Goal: Transaction & Acquisition: Purchase product/service

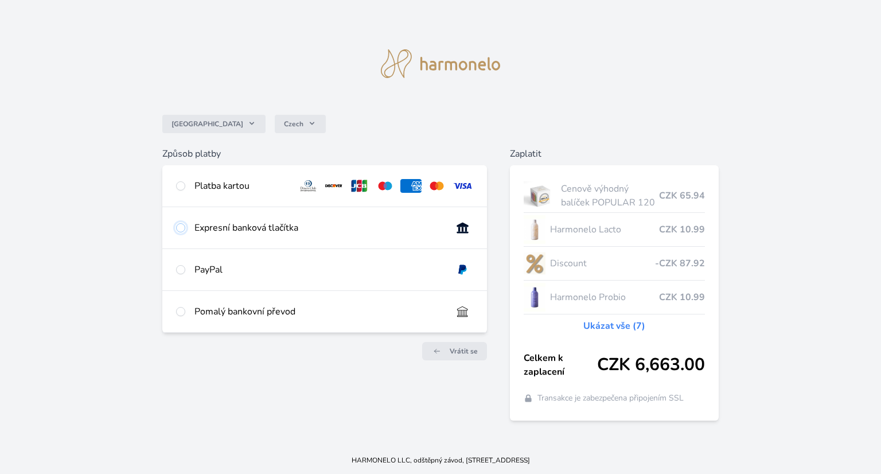
click at [182, 228] on input "radio" at bounding box center [180, 227] width 9 height 9
radio input "true"
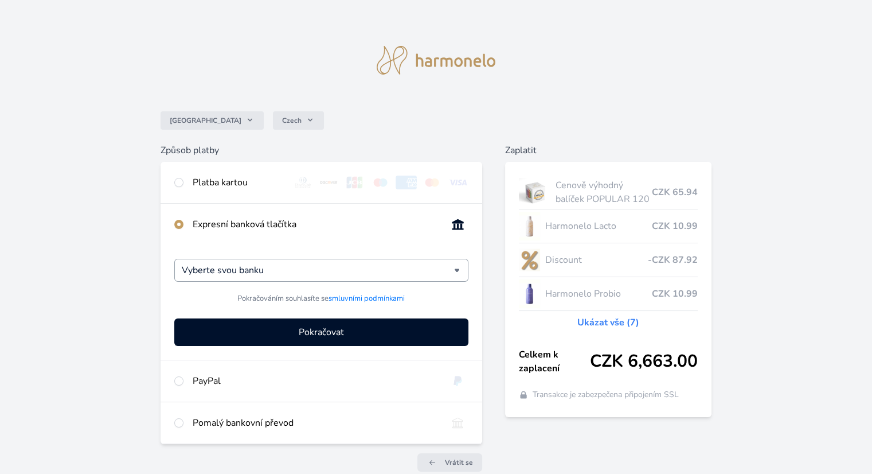
click at [458, 269] on div "Vyberte svou banku" at bounding box center [321, 270] width 294 height 23
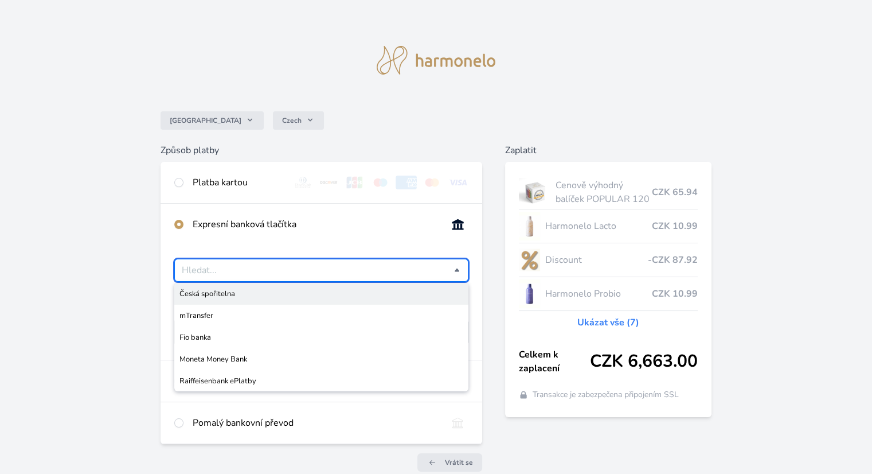
click at [204, 267] on input "Česká spořitelna mTransfer Fio banka Moneta Money Bank Raiffeisenbank ePlatby" at bounding box center [318, 270] width 272 height 14
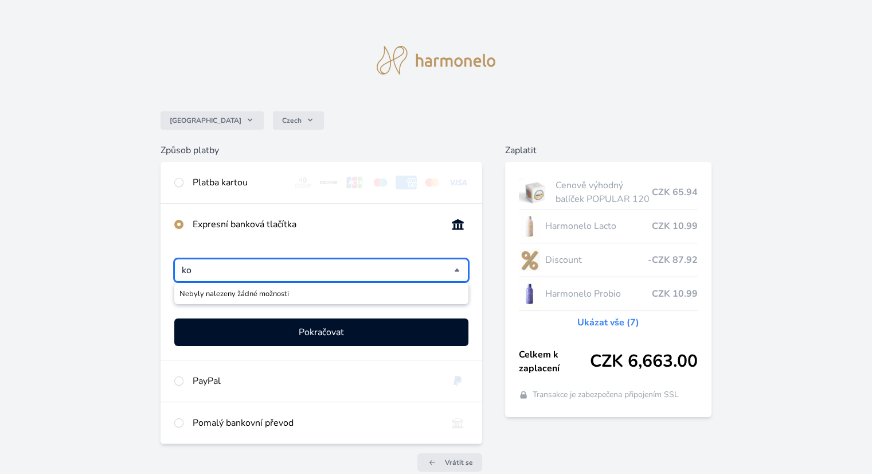
type input "k"
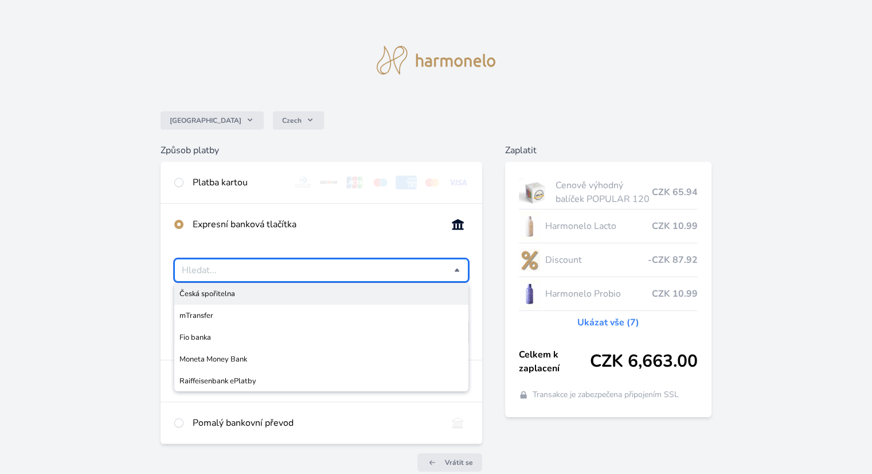
type input "Vyberte svou banku"
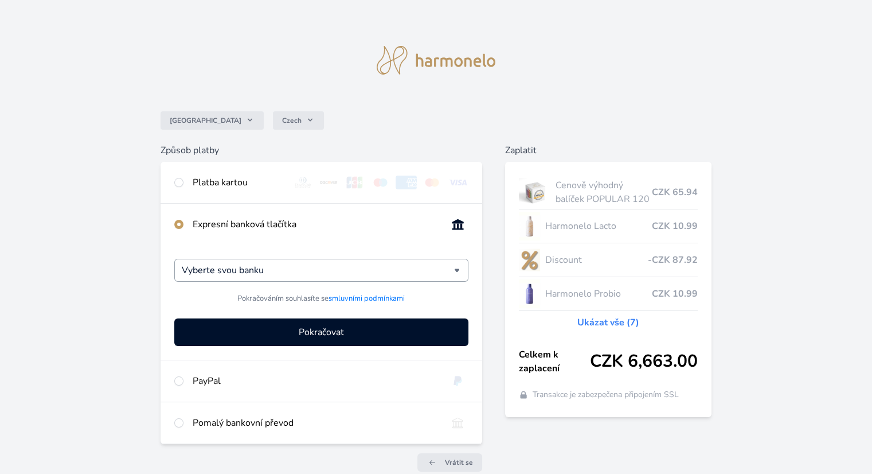
scroll to position [57, 0]
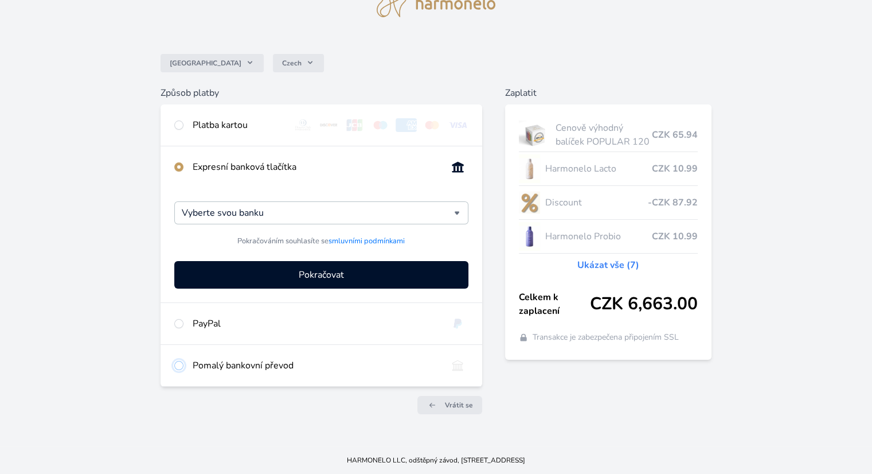
click at [177, 363] on input "radio" at bounding box center [178, 365] width 9 height 9
radio input "true"
radio input "false"
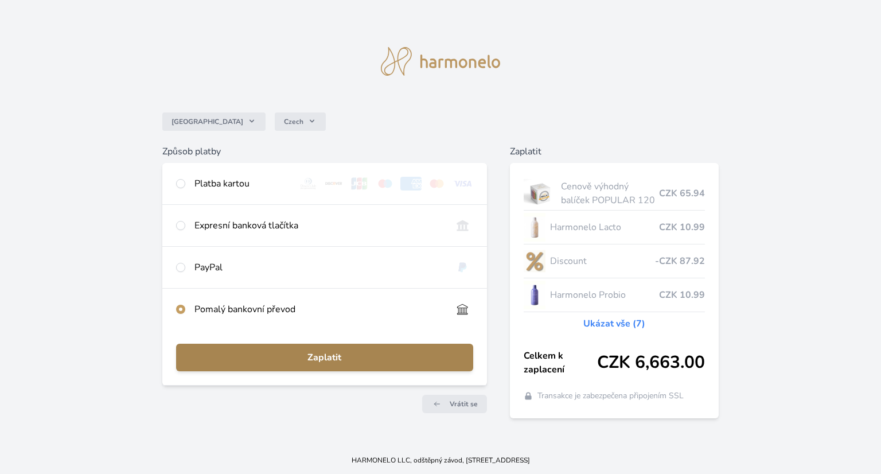
click at [317, 357] on span "Zaplatit" at bounding box center [324, 357] width 279 height 14
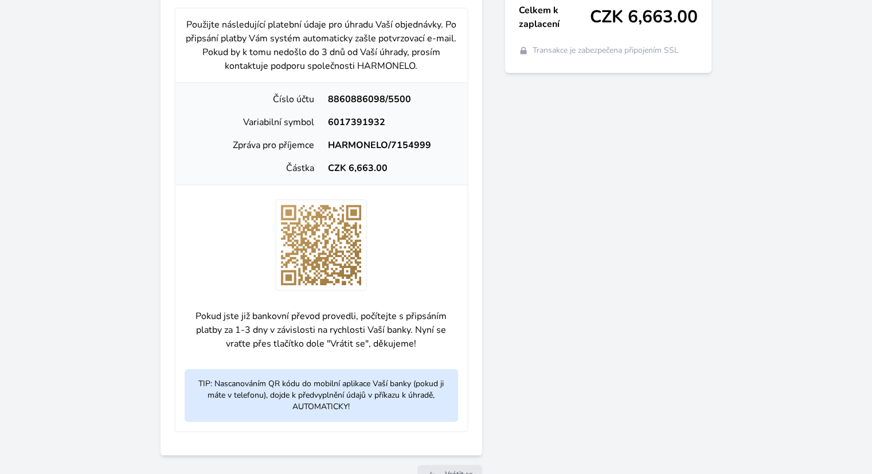
scroll to position [287, 0]
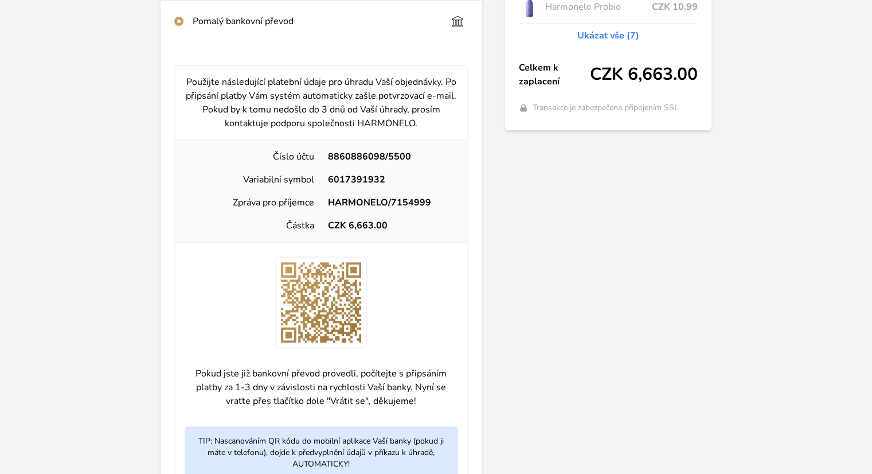
click at [448, 292] on div at bounding box center [320, 302] width 291 height 92
drag, startPoint x: 328, startPoint y: 156, endPoint x: 384, endPoint y: 161, distance: 55.9
click at [384, 161] on div "8860886098/5500" at bounding box center [389, 157] width 136 height 14
click at [358, 158] on div "8860886098/5500" at bounding box center [389, 157] width 136 height 14
drag, startPoint x: 330, startPoint y: 157, endPoint x: 400, endPoint y: 161, distance: 70.0
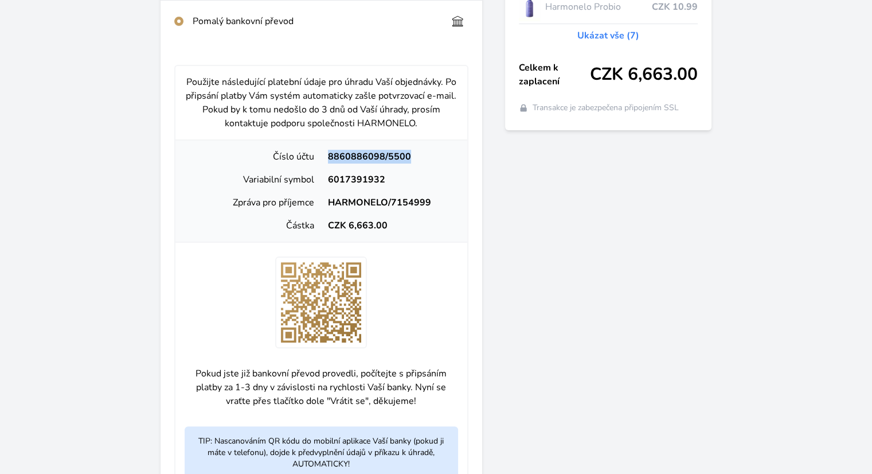
click at [407, 161] on div "8860886098/5500" at bounding box center [389, 157] width 136 height 14
copy div "8860886098/5500"
click at [351, 225] on div "CZK 6,663.00" at bounding box center [389, 225] width 136 height 14
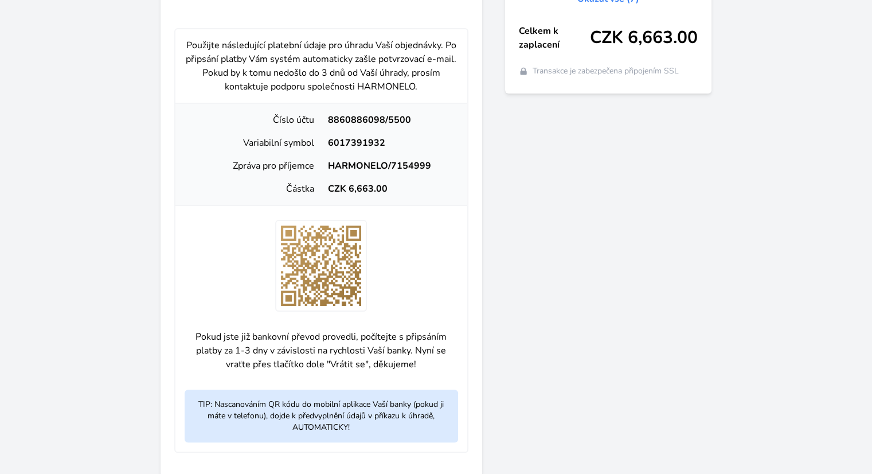
scroll to position [344, 0]
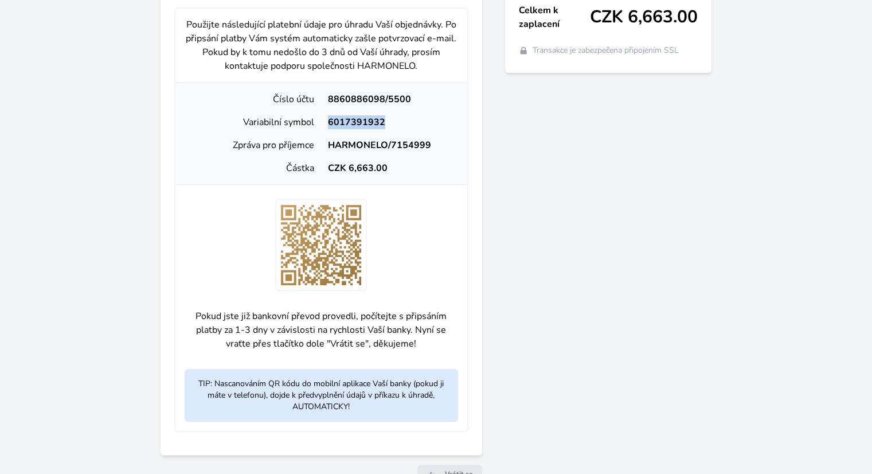
drag, startPoint x: 330, startPoint y: 122, endPoint x: 382, endPoint y: 128, distance: 52.5
click at [382, 128] on div "6017391932" at bounding box center [389, 122] width 136 height 14
copy div "6017391932"
drag, startPoint x: 330, startPoint y: 145, endPoint x: 427, endPoint y: 143, distance: 96.9
click at [427, 143] on div "HARMONELO/7154999" at bounding box center [389, 145] width 136 height 14
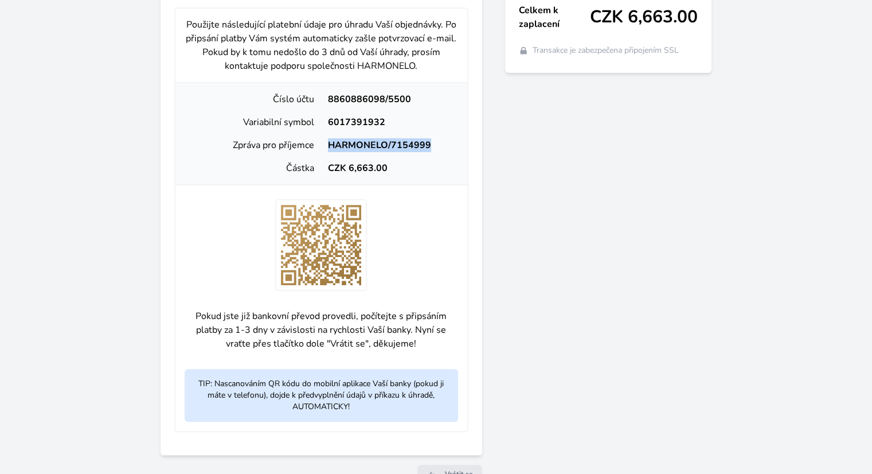
copy div "HARMONELO/7154999"
